Goal: Information Seeking & Learning: Learn about a topic

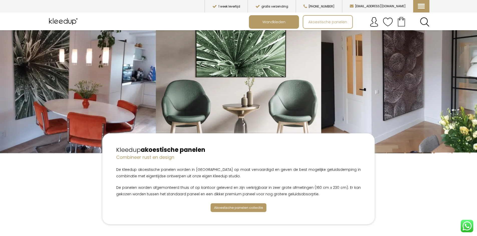
scroll to position [57, 0]
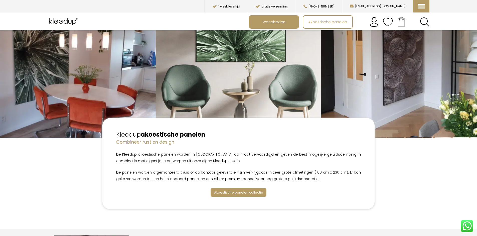
click at [238, 191] on span "Akoestische panelen collectie" at bounding box center [238, 192] width 49 height 5
click at [281, 26] on span "Wandkleden" at bounding box center [273, 22] width 29 height 10
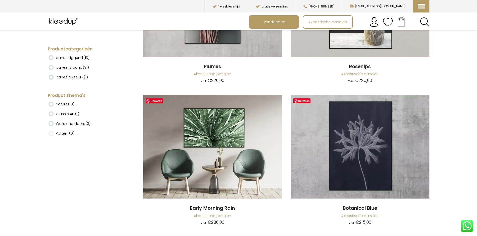
scroll to position [2004, 0]
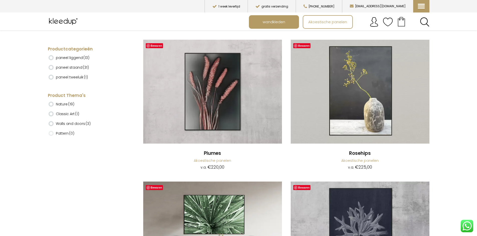
drag, startPoint x: 475, startPoint y: 142, endPoint x: 474, endPoint y: 120, distance: 22.0
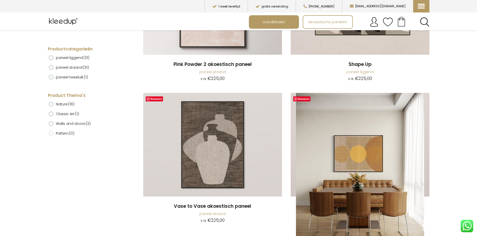
scroll to position [1474, 0]
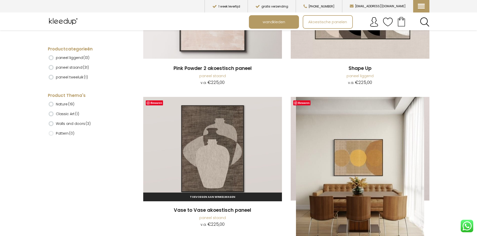
click at [227, 146] on img at bounding box center [212, 149] width 139 height 104
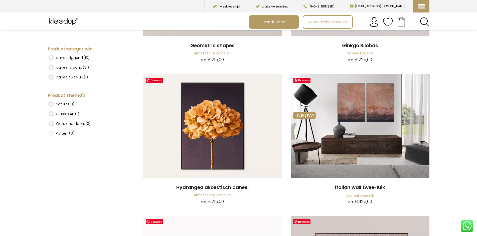
scroll to position [641, 0]
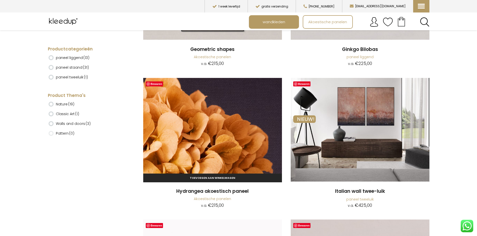
click at [224, 111] on img at bounding box center [212, 130] width 139 height 104
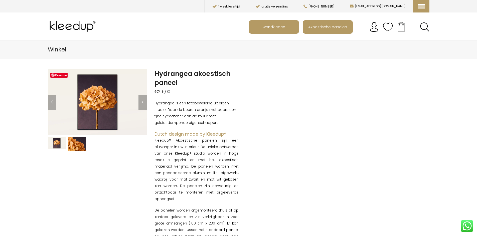
click at [83, 140] on img at bounding box center [77, 144] width 18 height 14
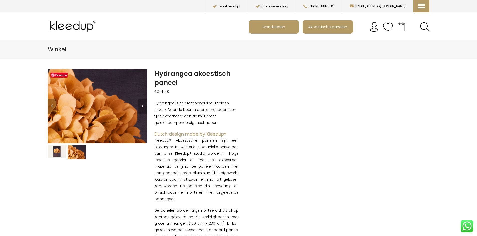
click at [58, 150] on img at bounding box center [57, 152] width 18 height 12
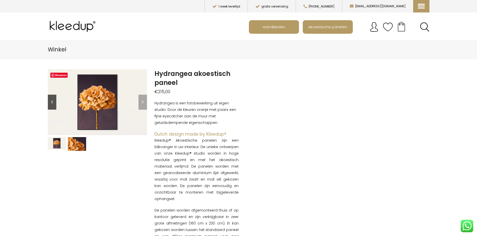
click at [53, 102] on link "Previous" at bounding box center [52, 102] width 9 height 15
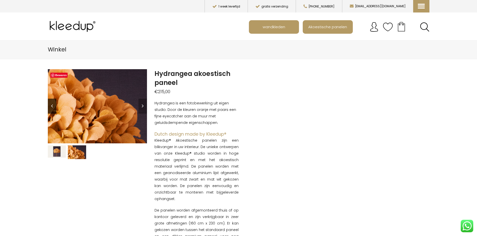
click at [53, 102] on link "Previous" at bounding box center [52, 106] width 9 height 15
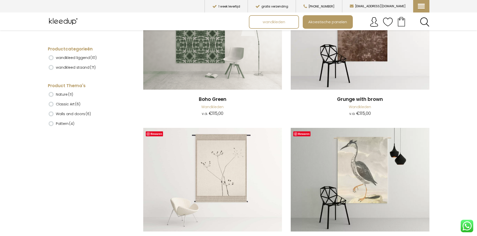
scroll to position [3162, 0]
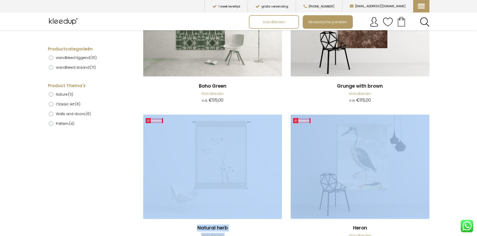
drag, startPoint x: 475, startPoint y: 129, endPoint x: 473, endPoint y: 108, distance: 20.3
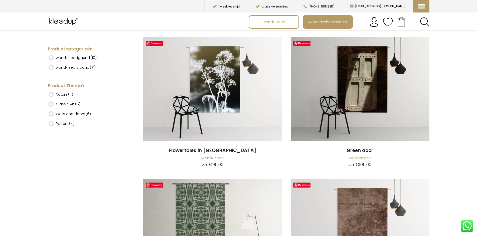
scroll to position [2886, 0]
